Goal: Obtain resource: Obtain resource

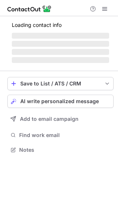
scroll to position [4, 4]
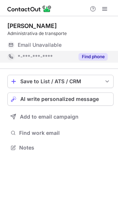
click at [88, 59] on button "Find phone" at bounding box center [92, 56] width 29 height 7
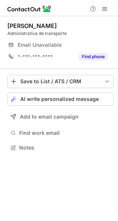
scroll to position [4, 4]
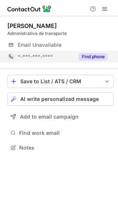
click at [42, 58] on span "*-***-***-****" at bounding box center [35, 56] width 35 height 7
